Goal: Navigation & Orientation: Find specific page/section

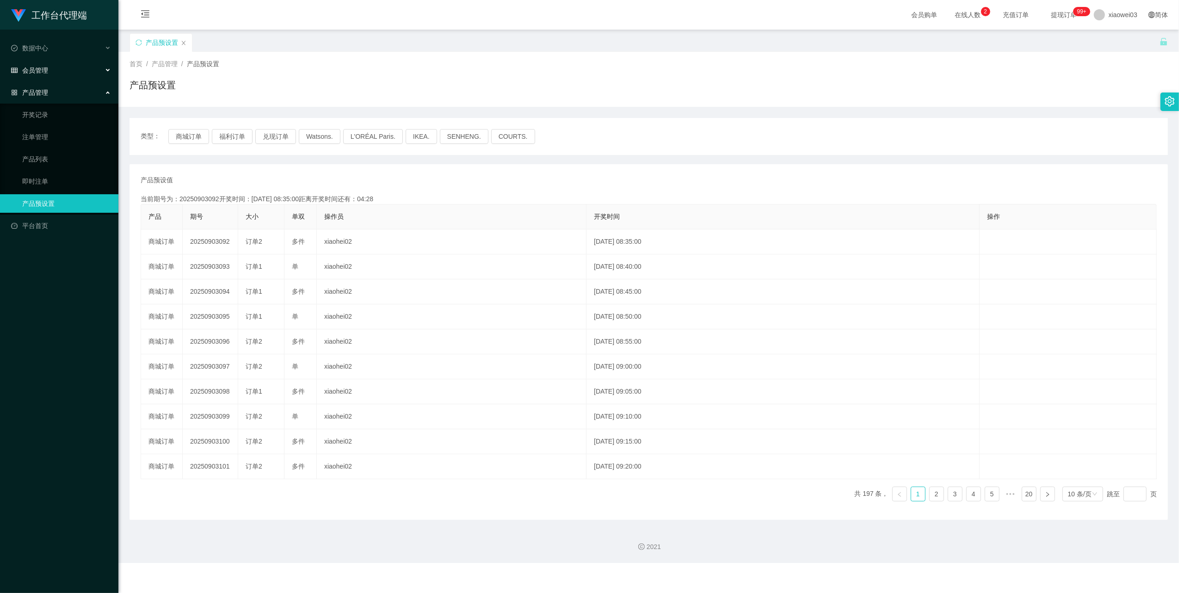
click at [84, 67] on div "会员管理" at bounding box center [59, 70] width 118 height 19
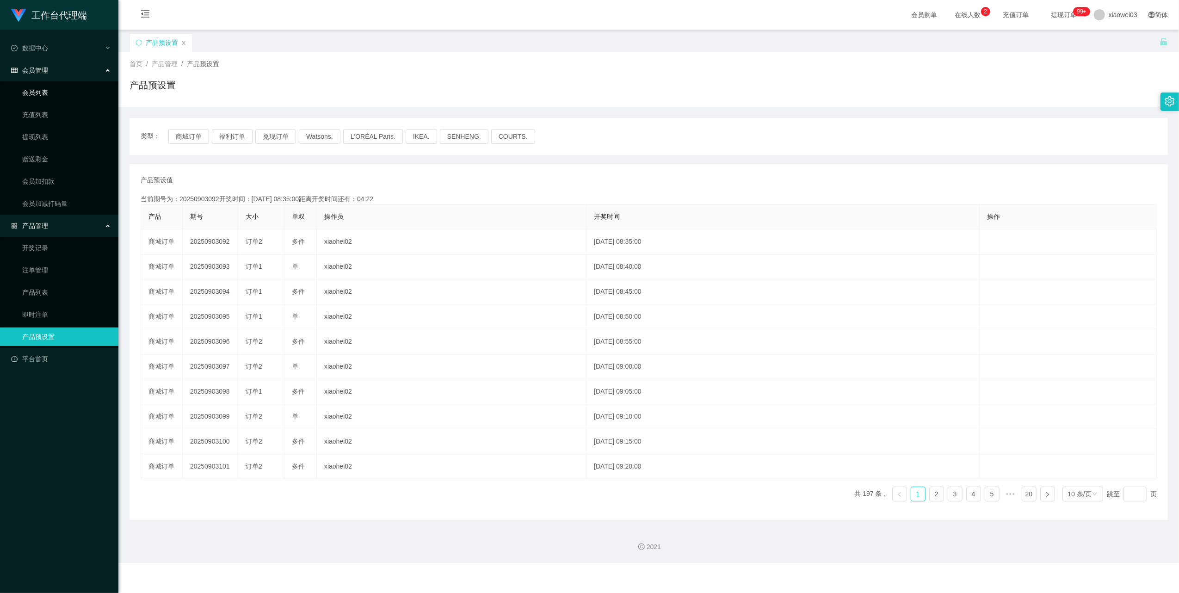
click at [43, 90] on link "会员列表" at bounding box center [66, 92] width 89 height 19
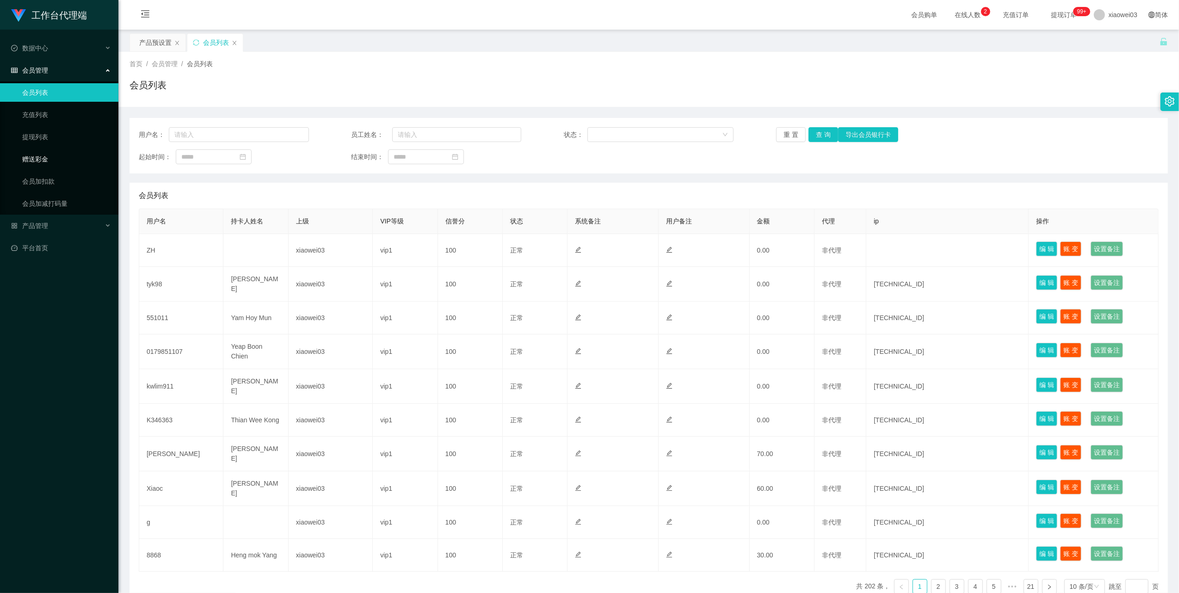
click at [39, 156] on link "赠送彩金" at bounding box center [66, 159] width 89 height 19
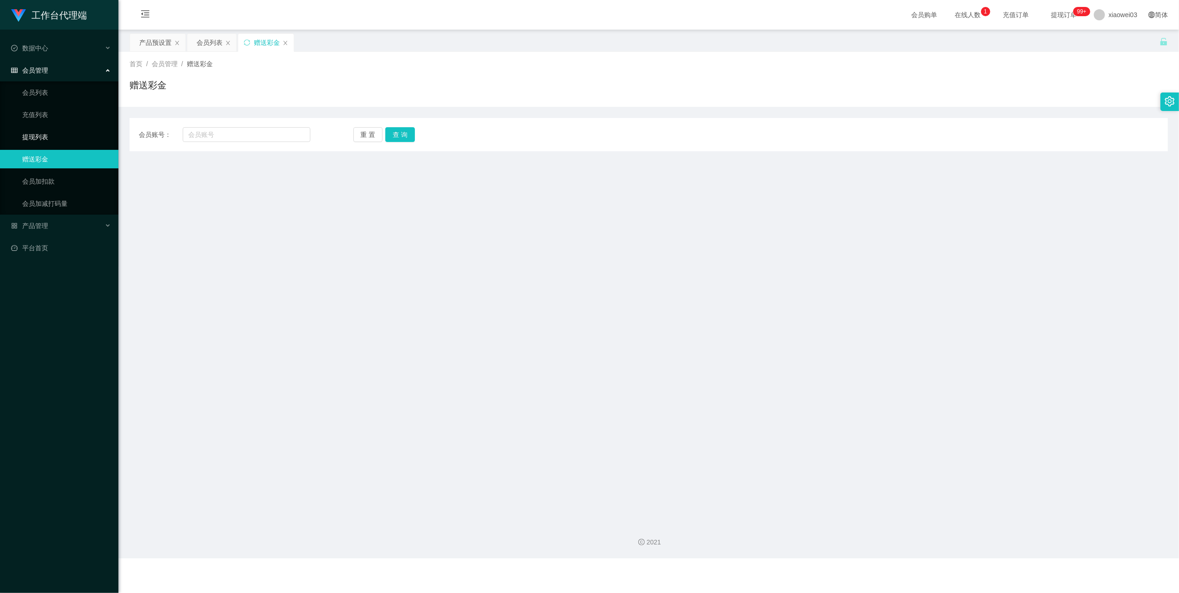
click at [40, 136] on link "提现列表" at bounding box center [66, 137] width 89 height 19
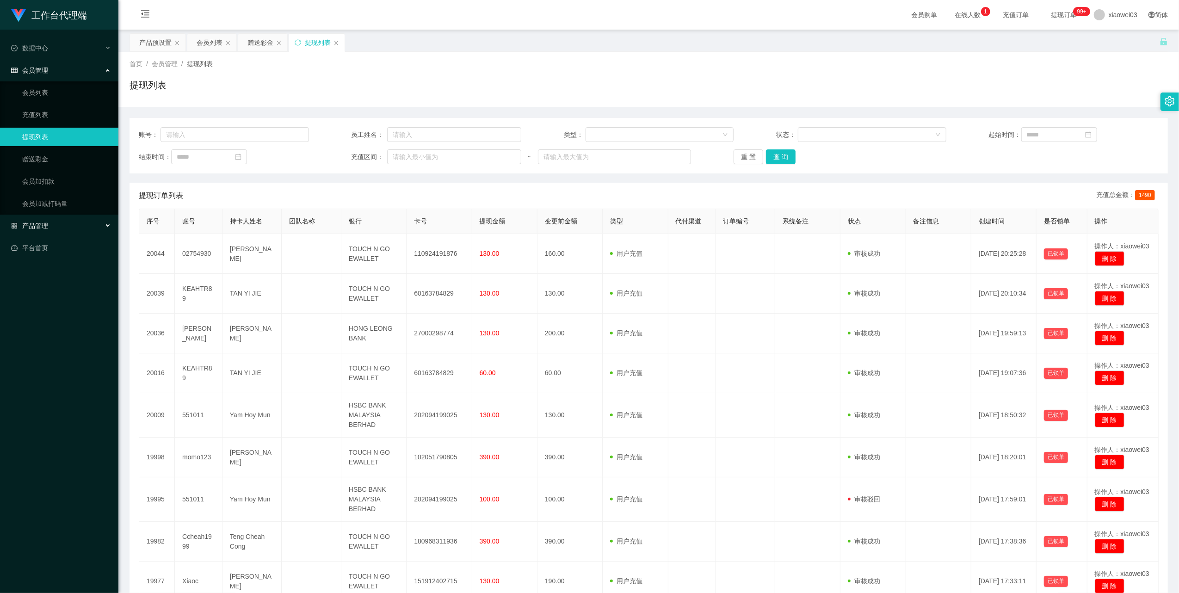
click at [43, 223] on span "产品管理" at bounding box center [29, 225] width 37 height 7
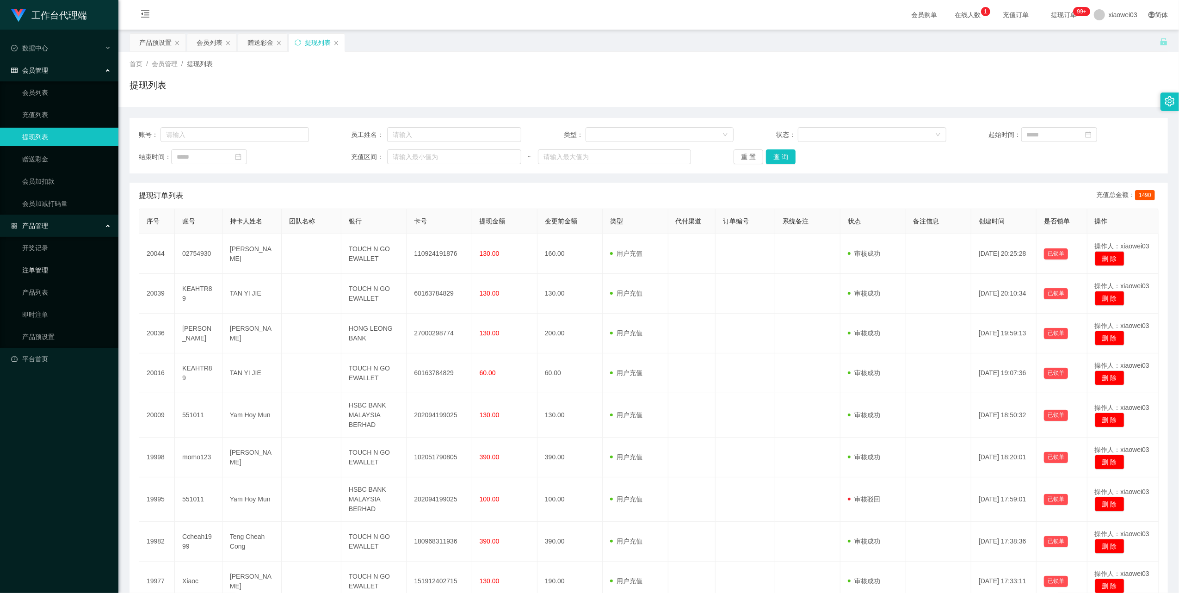
click at [47, 266] on link "注单管理" at bounding box center [66, 270] width 89 height 19
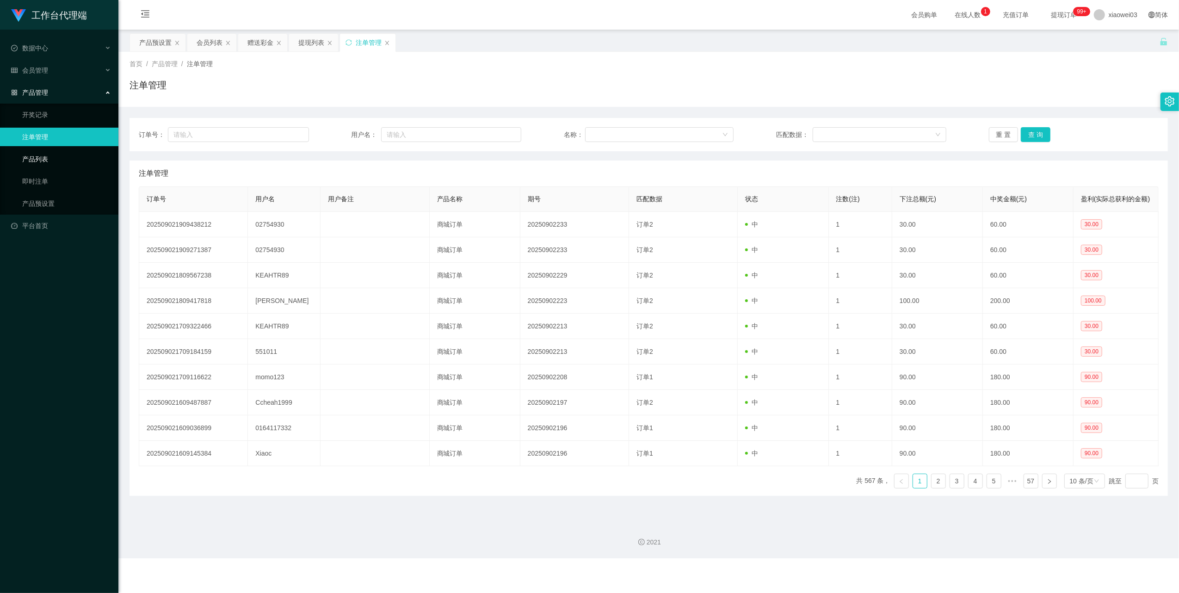
click at [40, 156] on link "产品列表" at bounding box center [66, 159] width 89 height 19
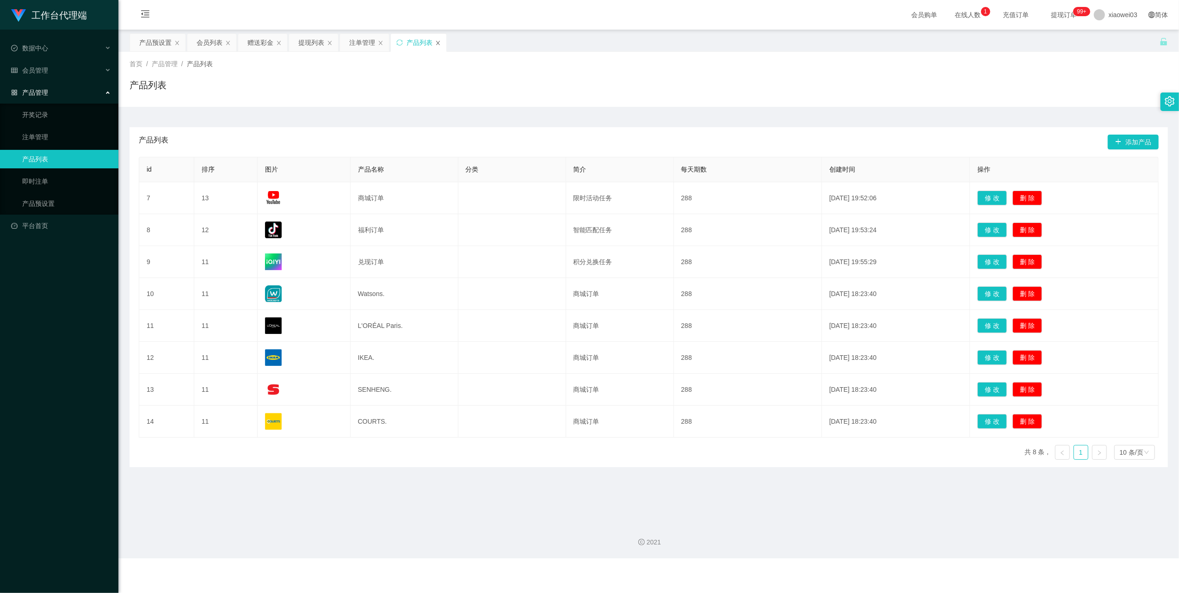
click at [441, 40] on icon "图标: close" at bounding box center [438, 43] width 6 height 6
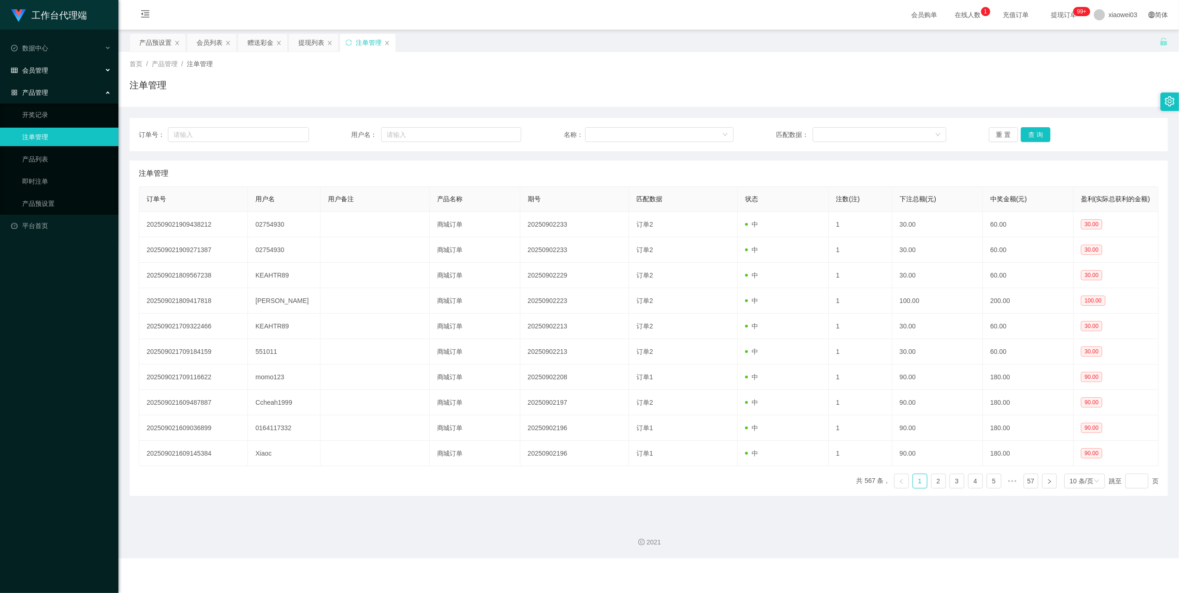
click at [62, 67] on div "会员管理" at bounding box center [59, 70] width 118 height 19
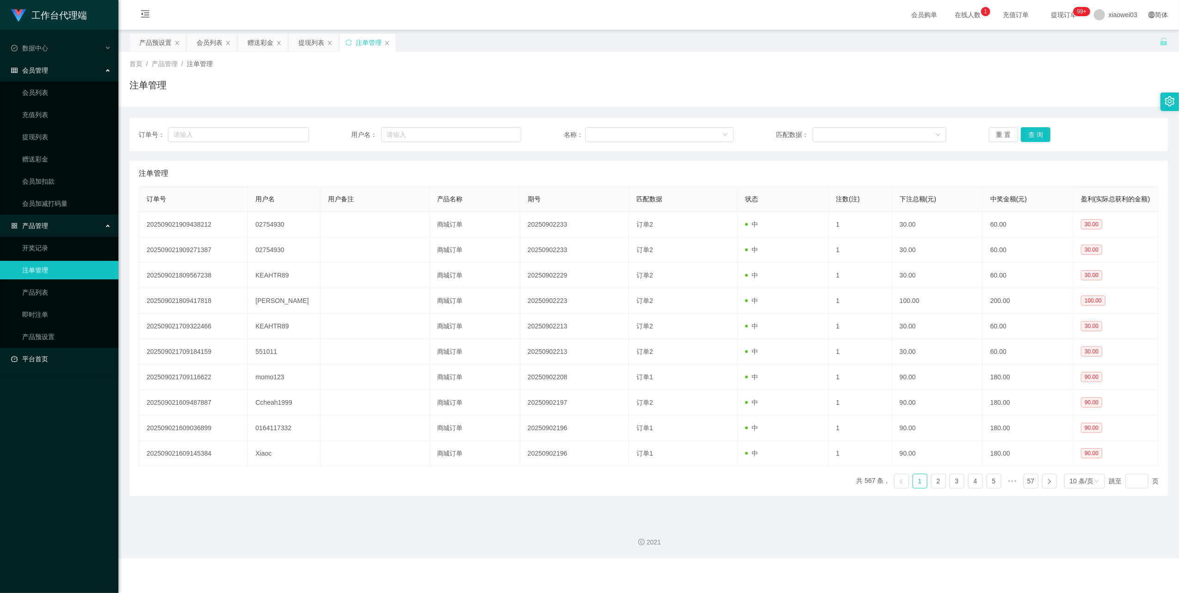
click at [44, 358] on link "平台首页" at bounding box center [61, 359] width 100 height 19
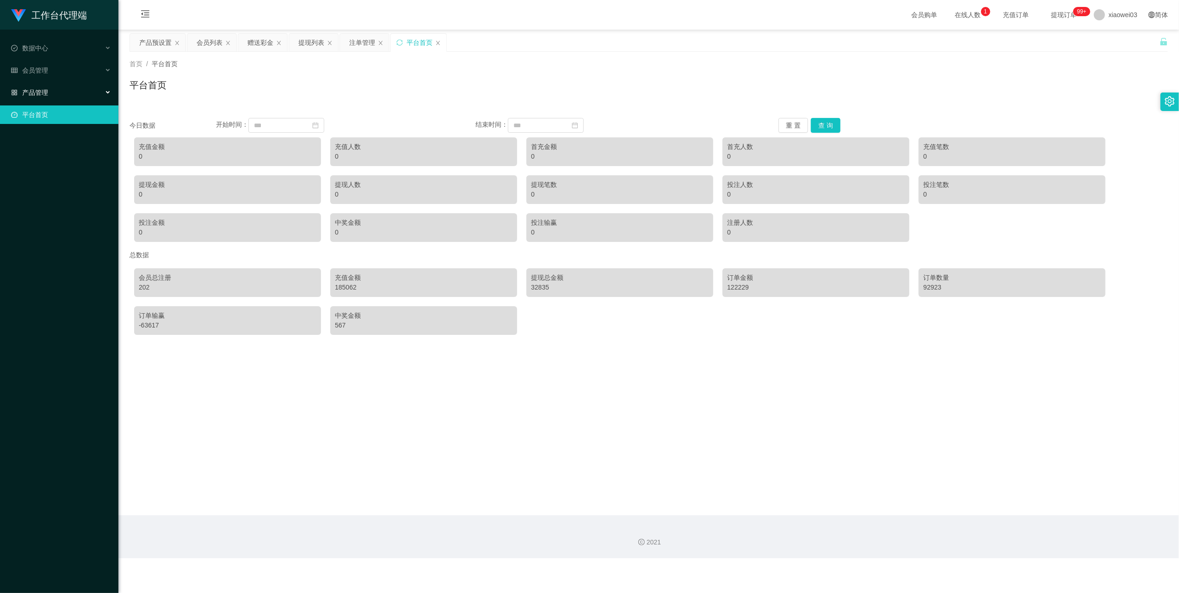
click at [62, 84] on div "产品管理" at bounding box center [59, 92] width 118 height 19
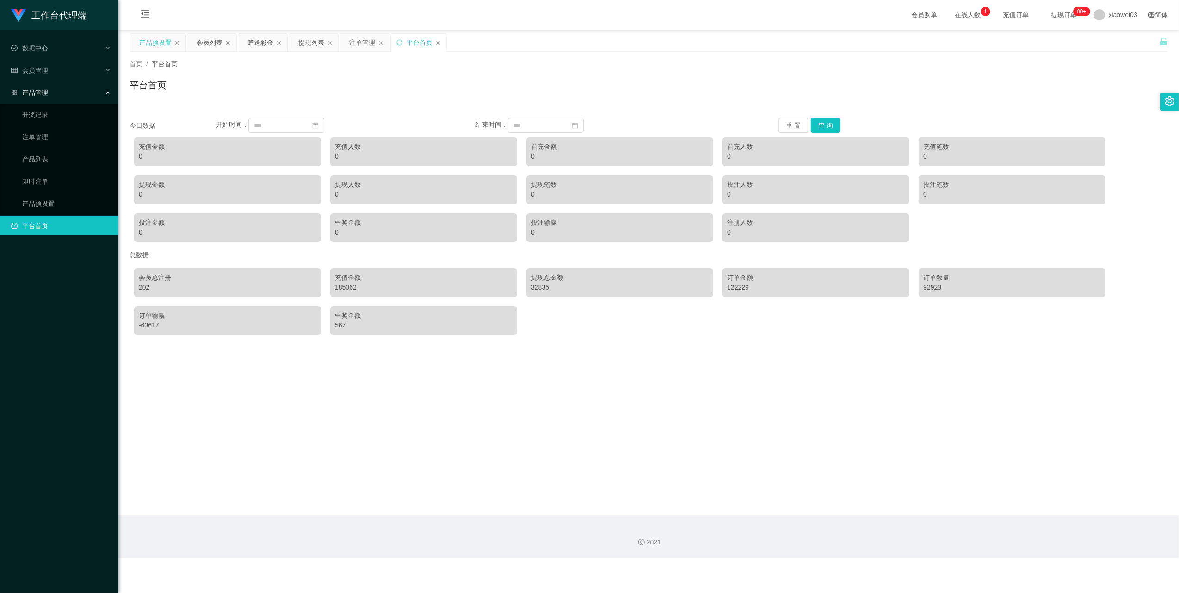
click at [142, 46] on div "产品预设置" at bounding box center [155, 43] width 32 height 18
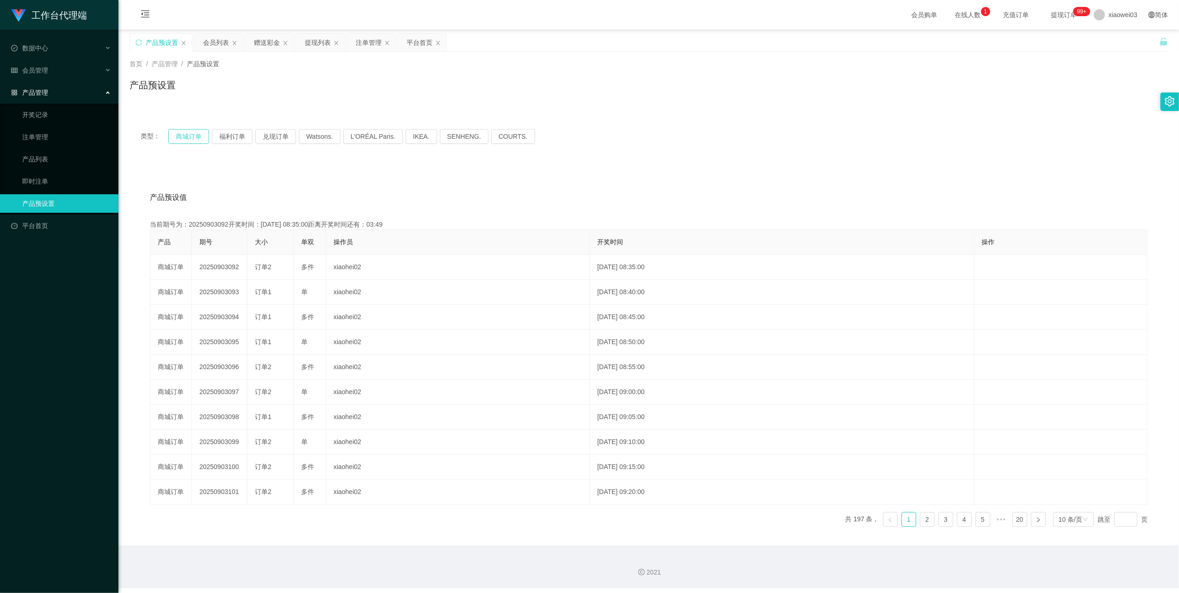
click at [191, 141] on button "商城订单" at bounding box center [188, 136] width 41 height 15
click at [962, 12] on span "在线人数 0 1 2 3 4 5 6 7 8 9 0 1 2 3 4 5 6 7 8 9 0 1 2 3 4 5 6 7 8 9" at bounding box center [968, 15] width 35 height 6
